Goal: Find specific page/section: Find specific page/section

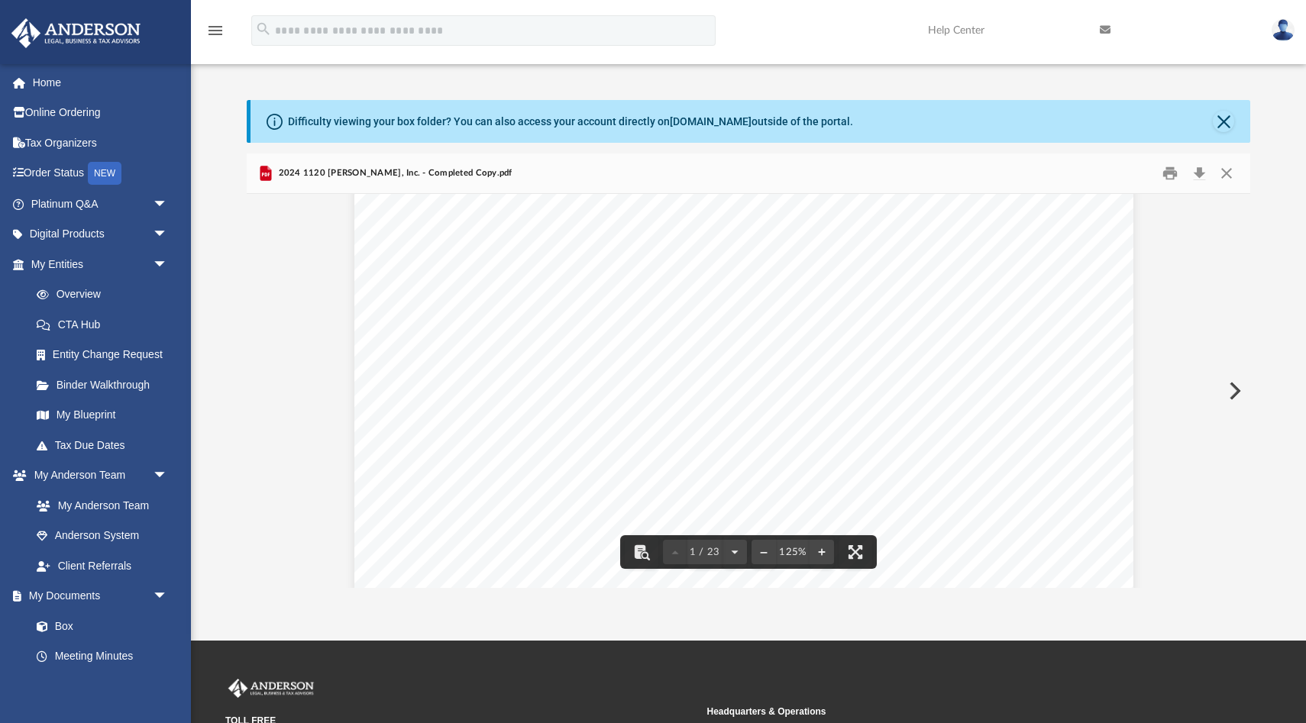
scroll to position [0, 5]
click at [97, 447] on link "Tax Due Dates" at bounding box center [106, 445] width 170 height 31
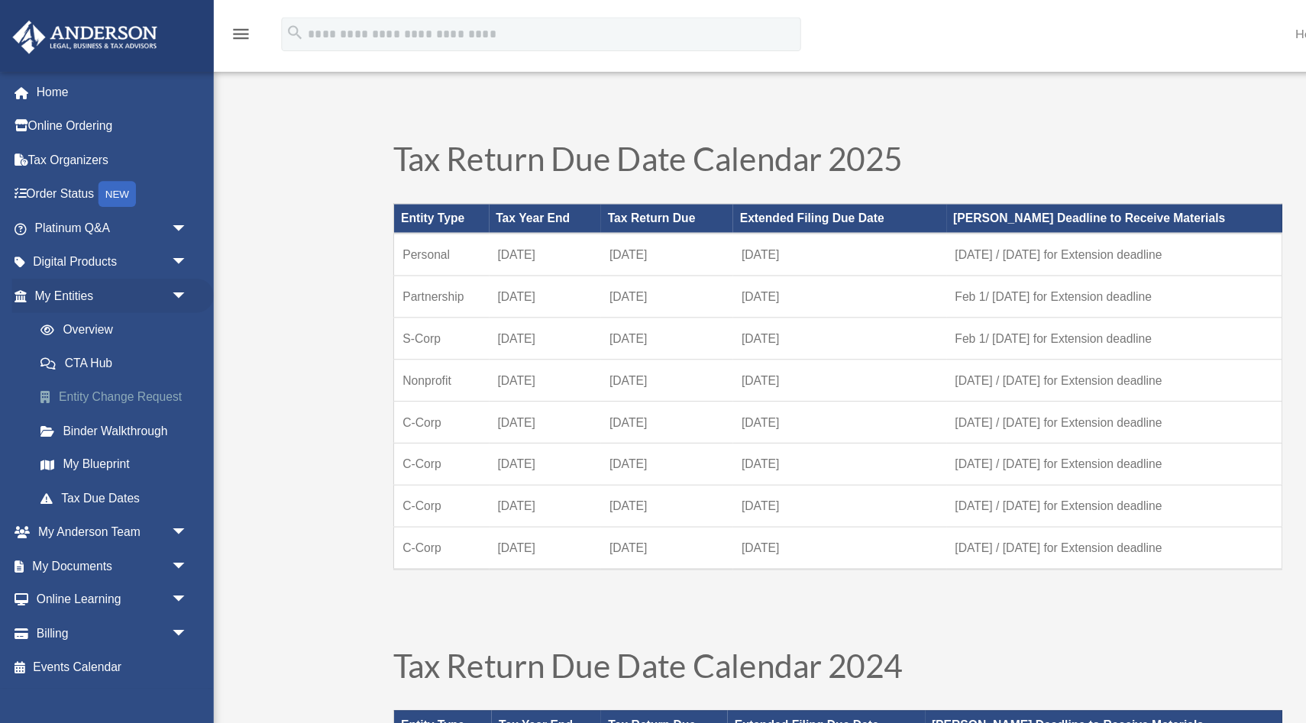
click at [95, 352] on link "Entity Change Request" at bounding box center [106, 355] width 170 height 31
